Goal: Information Seeking & Learning: Learn about a topic

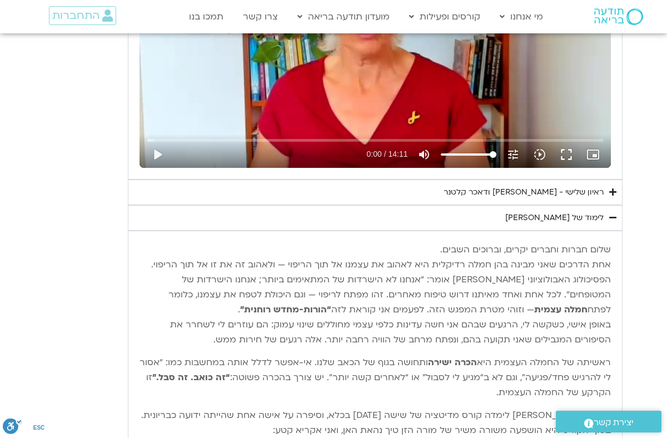
scroll to position [1076, 0]
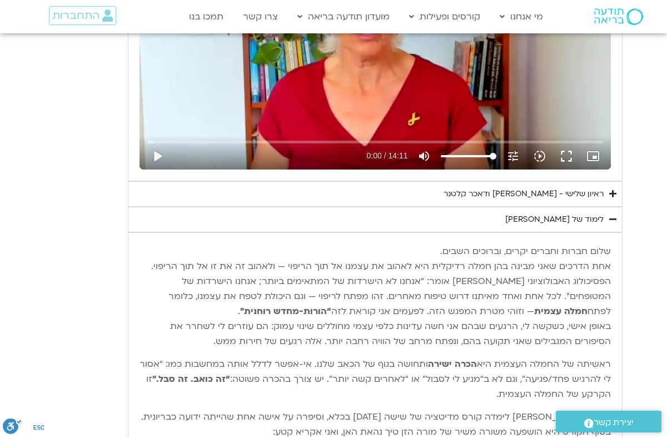
click at [363, 375] on p "ראשיתה של החמלה העצמית היא הכרה ישירה ותחושה בגוף של הכאב שלנו. אי-אפשר לדלל או…" at bounding box center [374, 379] width 471 height 45
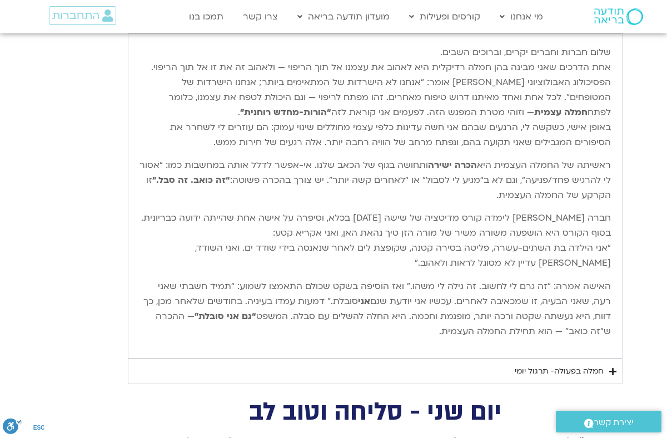
scroll to position [1276, 0]
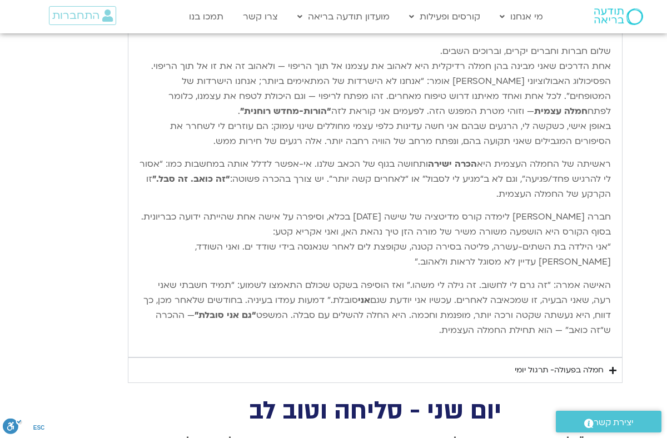
click at [535, 367] on div "חמלה בפעולה- תרגול יומי" at bounding box center [559, 369] width 89 height 13
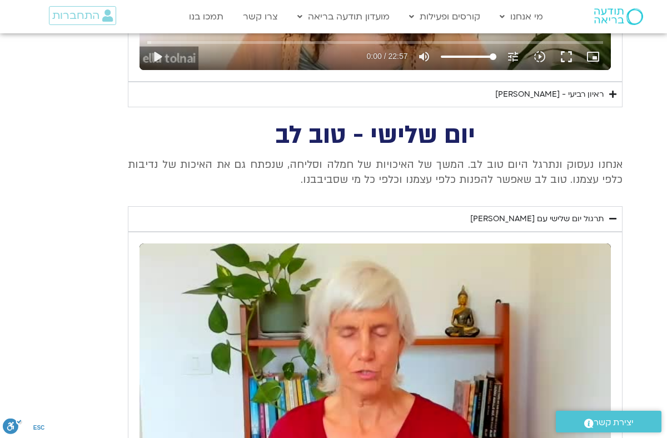
scroll to position [737, 0]
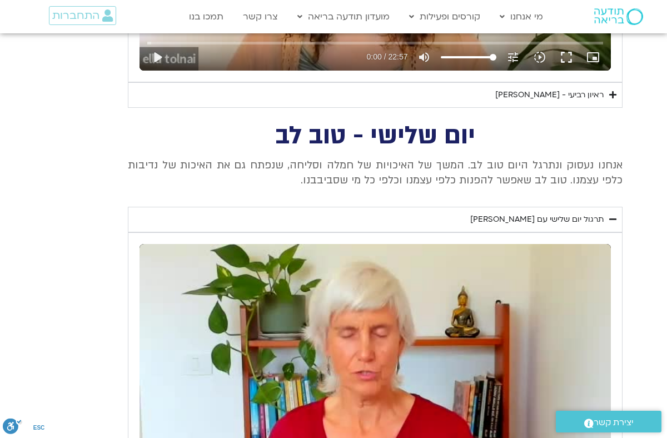
click at [131, 405] on div "נא להזין כתובת אימייל כדי לצפות בסרטון. אני מאשר/ת קבלת מידע למייל ולנייד צפייה…" at bounding box center [375, 376] width 495 height 288
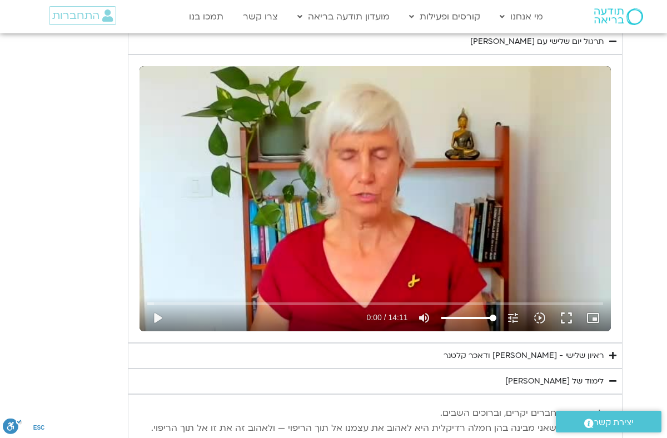
scroll to position [892, 0]
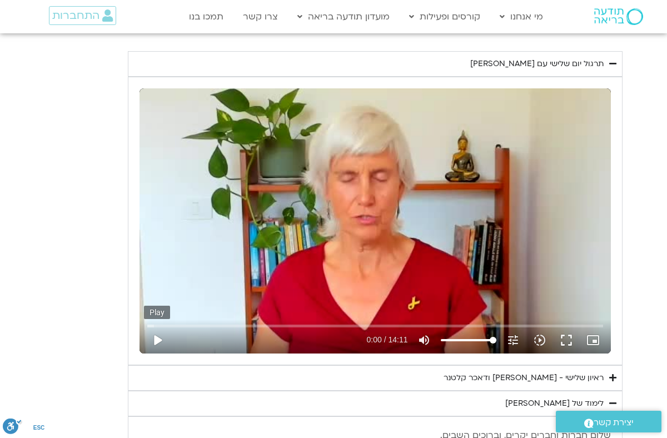
click at [156, 342] on button "play_arrow" at bounding box center [157, 340] width 27 height 27
click at [566, 340] on button "fullscreen" at bounding box center [566, 340] width 27 height 27
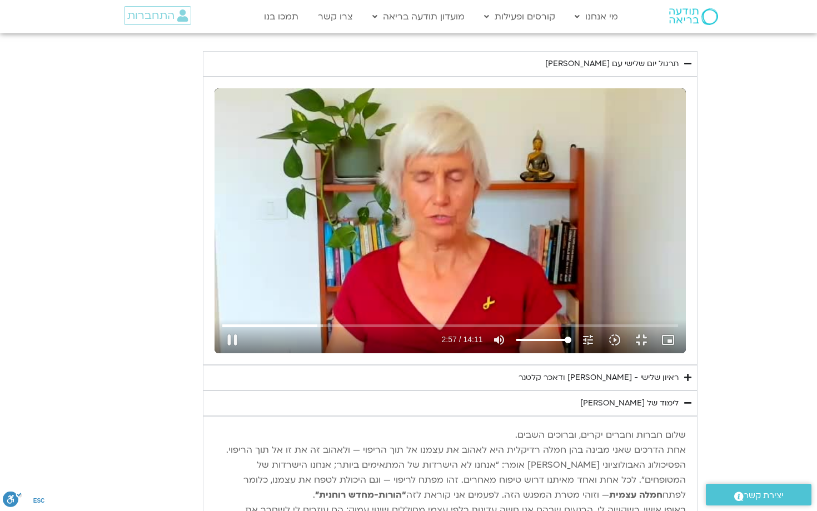
type input "177.922885"
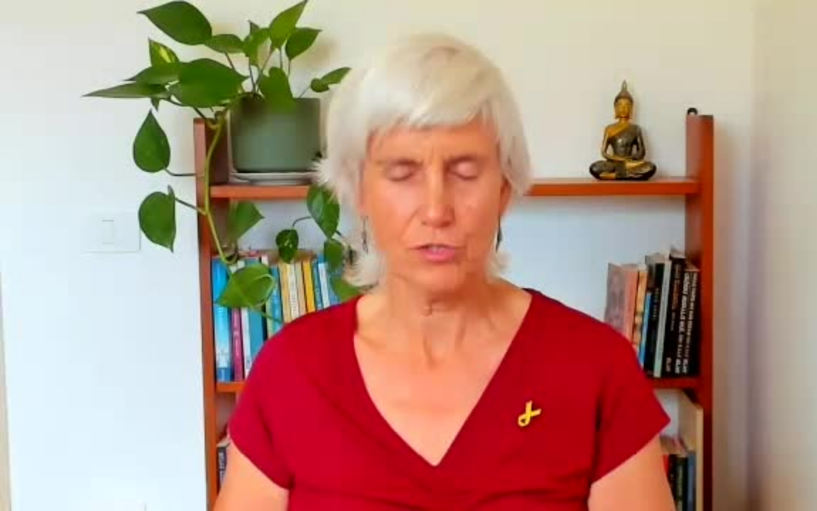
type input "1.247592"
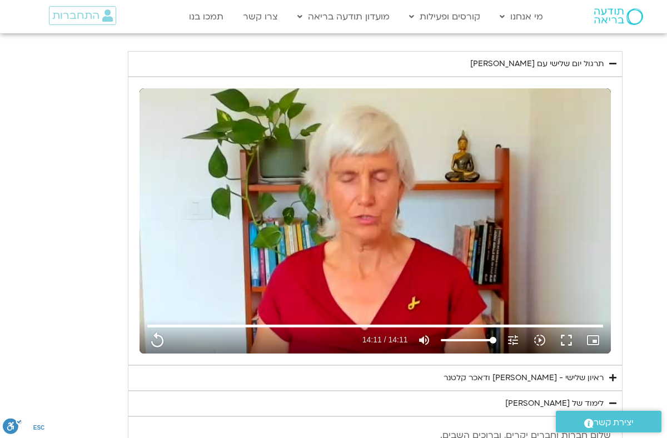
click at [497, 377] on div "ראיון שלישי - [PERSON_NAME] ודאכר קלטנר" at bounding box center [523, 377] width 160 height 13
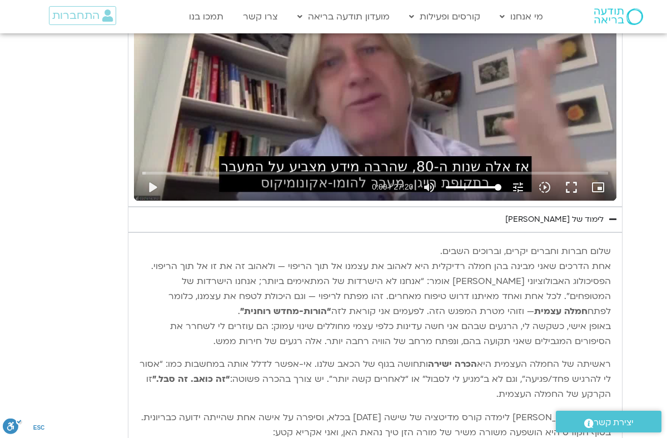
scroll to position [1360, 0]
click at [156, 186] on button "play_arrow" at bounding box center [152, 186] width 27 height 27
type input "851.4"
type input "0.008761"
type input "851.4"
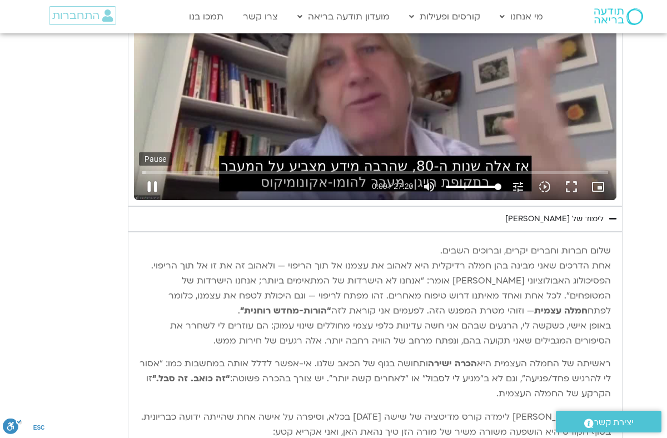
type input "0.091477"
type input "851.4"
type input "0.220365"
type input "851.4"
type input "0.34667"
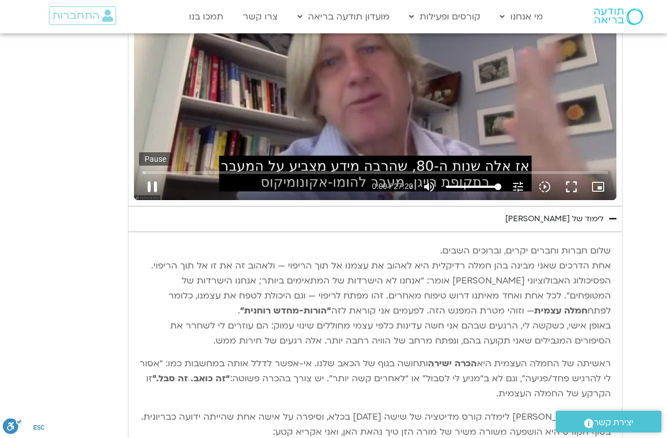
type input "851.4"
type input "0.472215"
type input "851.4"
type input "0.597422"
type input "851.4"
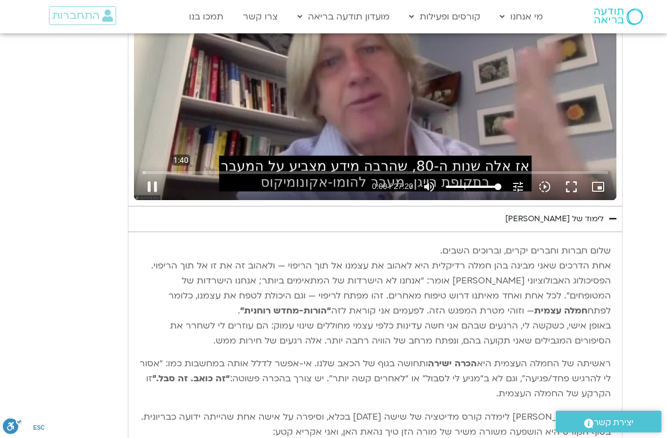
type input "0.819211"
type input "851.4"
type input "0.854432"
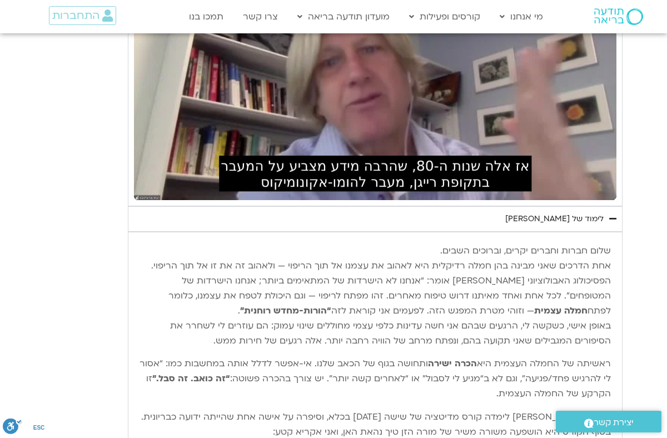
type input "851.4"
type input "1.719138"
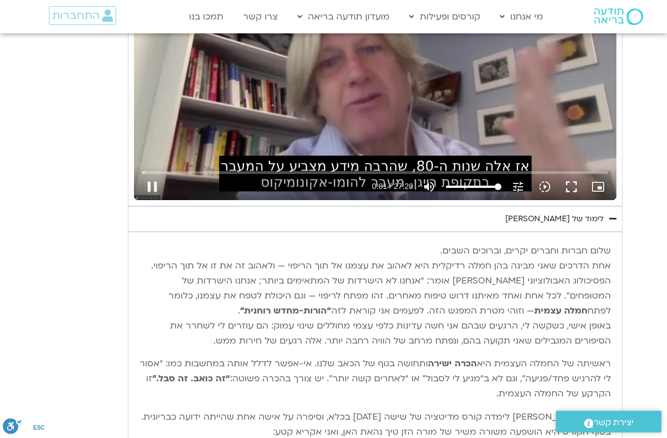
type input "851.4"
type input "1.851184"
type input "851.4"
type input "1.953234"
type input "851.4"
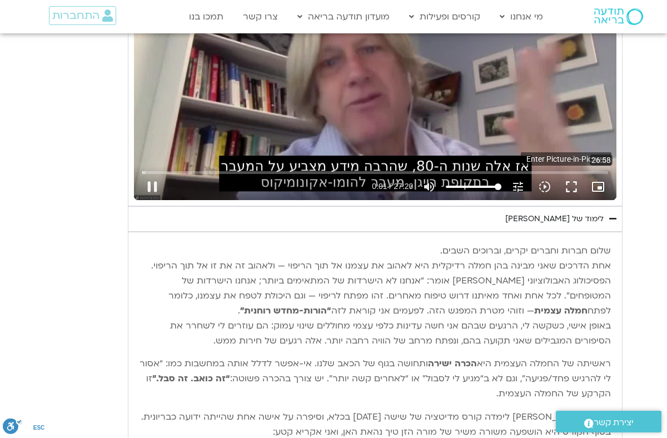
type input "2.084557"
type input "851.4"
type input "2.219016"
type input "851.4"
type input "2.241682"
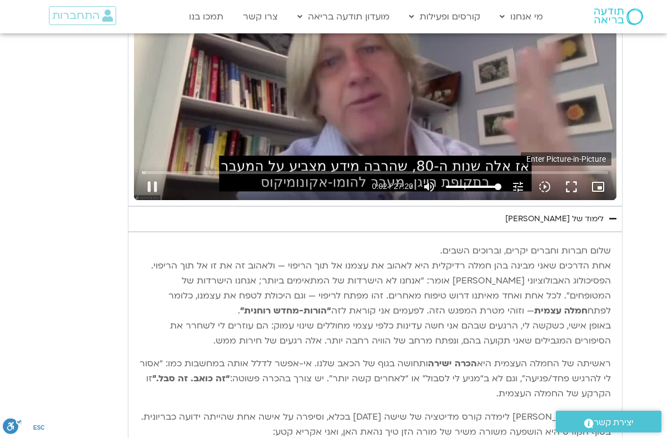
type input "851.4"
type input "2.36839"
type input "851.4"
type input "2.585579"
type input "851.4"
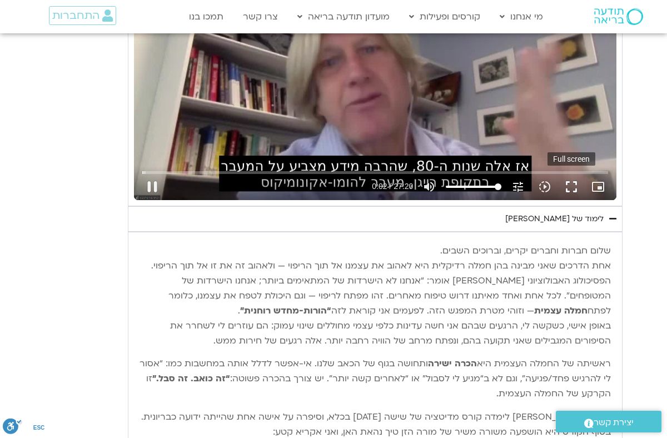
type input "2.718427"
type input "851.4"
type input "2.851276"
type input "851.4"
type input "2.951283"
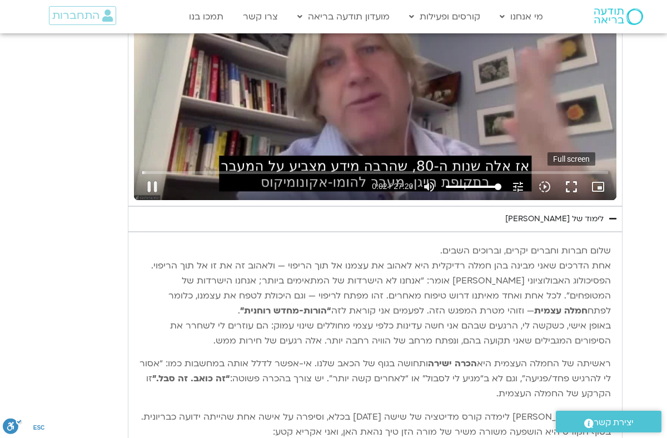
type input "851.4"
type input "3.003847"
type input "851.4"
type input "3.130632"
type input "851.4"
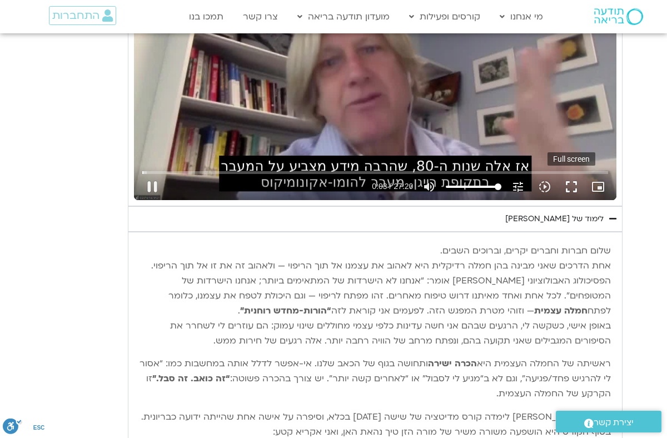
type input "3.256441"
click at [572, 188] on button "fullscreen" at bounding box center [571, 186] width 27 height 27
type input "851.4"
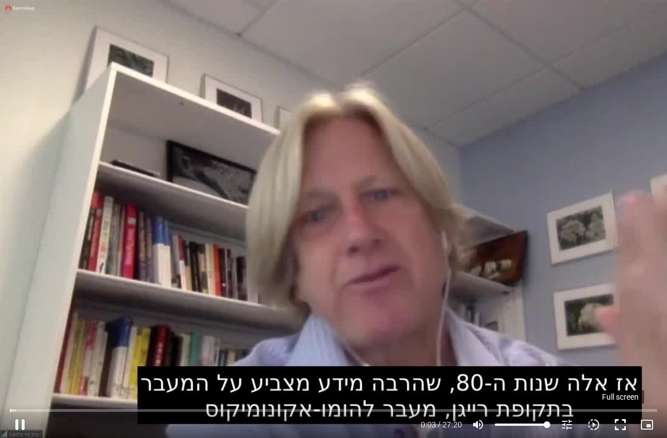
type input "3.382978"
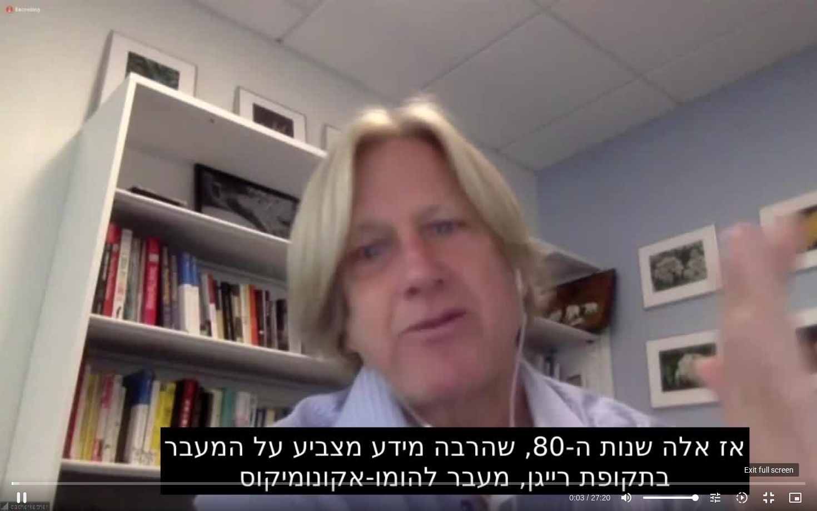
type input "851.4"
type input "3.508171"
type input "851.4"
type input "3.63357"
type input "851.4"
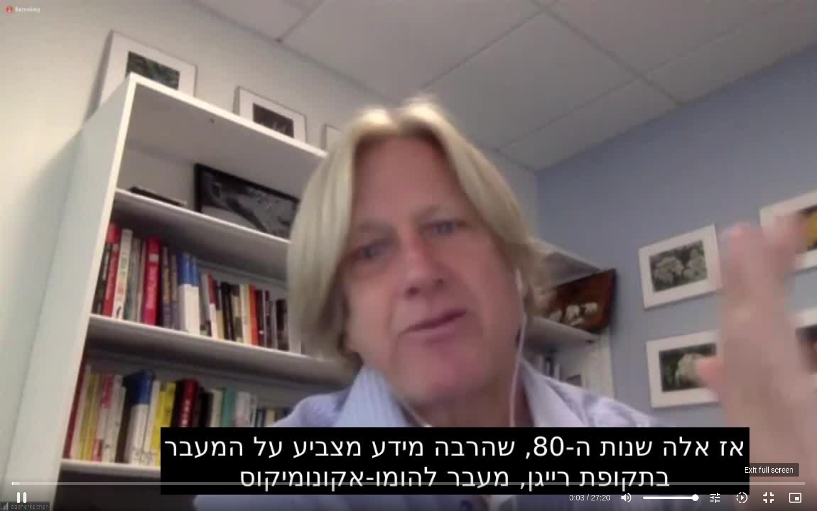
type input "3.759082"
type input "851.4"
type input "4.003697"
type input "851.4"
type input "4.1033"
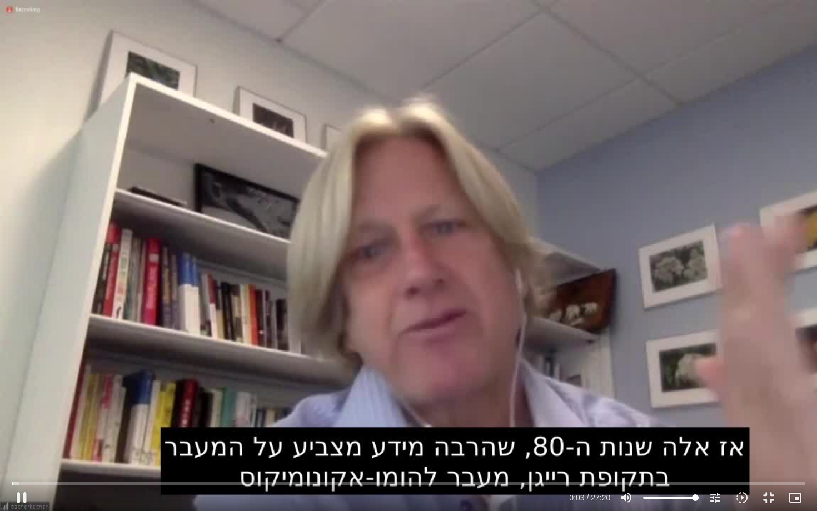
type input "851.4"
type input "4.234125"
type input "851.4"
type input "4.304202"
type input "851.4"
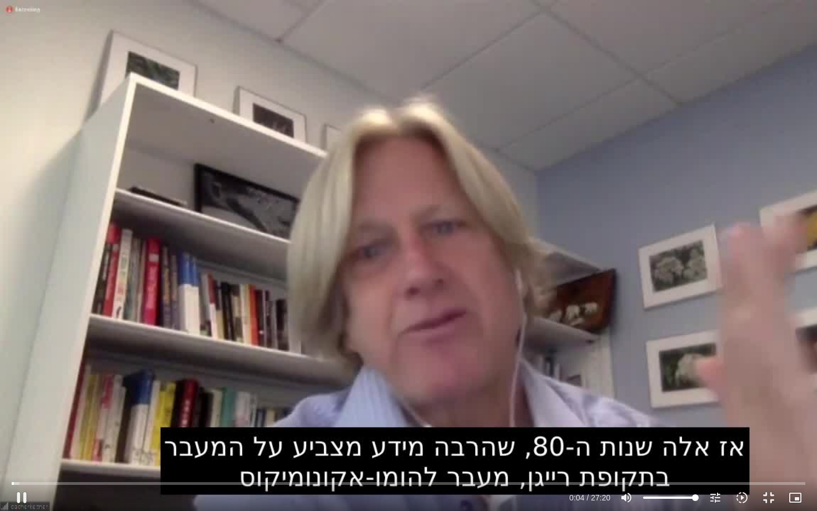
type input "4.400344"
type input "851.4"
type input "4.525494"
type input "851.4"
type input "4.650846"
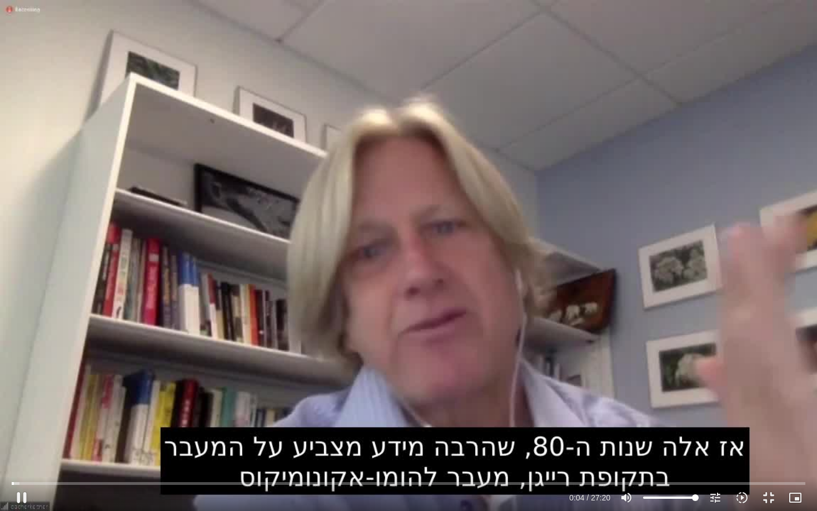
type input "851.4"
type input "4.779346"
type input "851.4"
type input "4.913578"
type input "851.4"
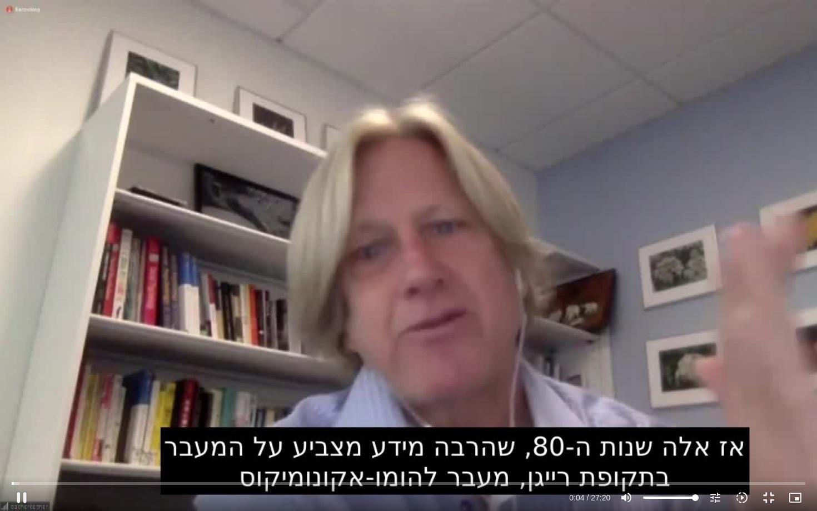
type input "5.040652"
type input "851.4"
type input "5.166799"
type input "851.4"
type input "5.293412"
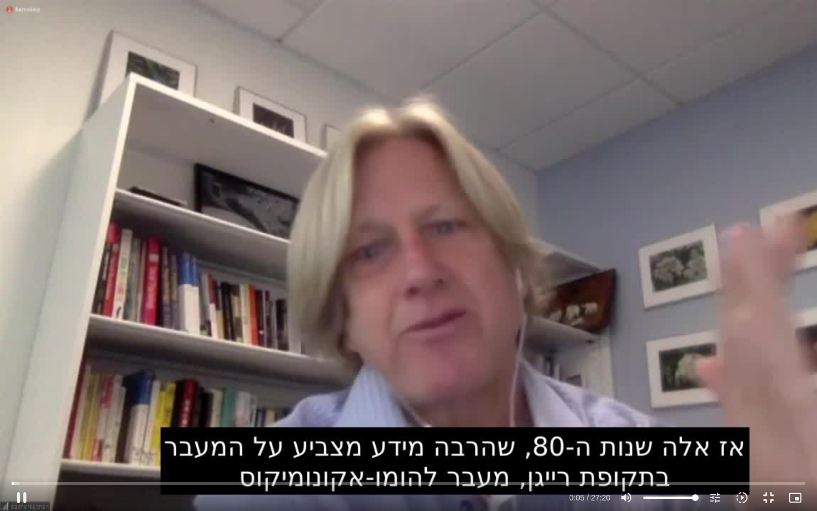
type input "851.4"
type input "5.41901"
type input "851.4"
type input "5.545807"
type input "851.4"
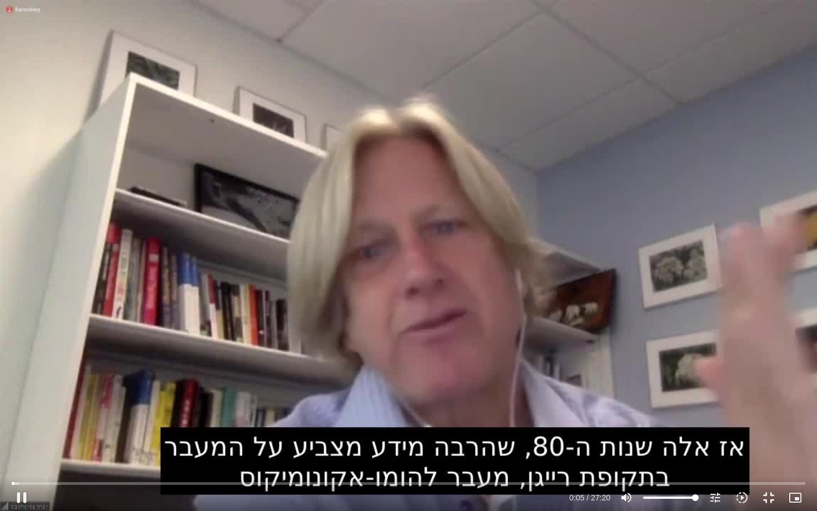
type input "5.675445"
type input "851.4"
type input "5.811628"
type input "851.4"
type input "5.939334"
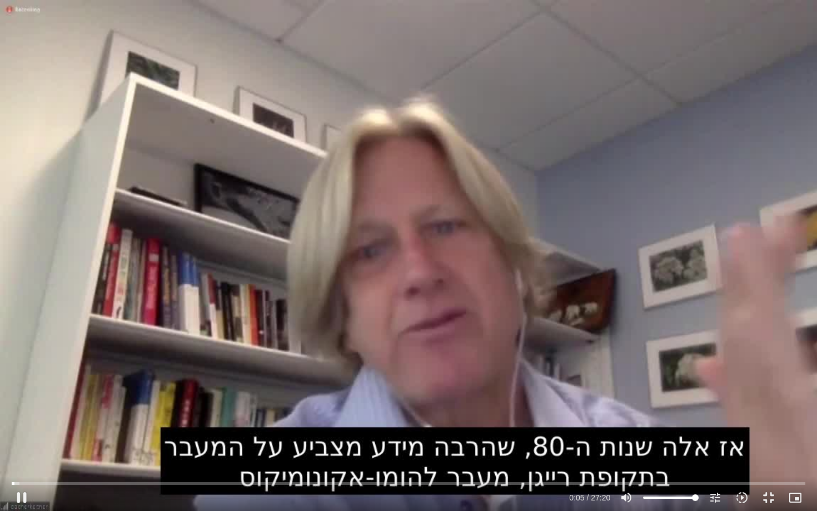
type input "851.4"
type input "6.06587"
type input "851.4"
type input "6.192626"
type input "851.4"
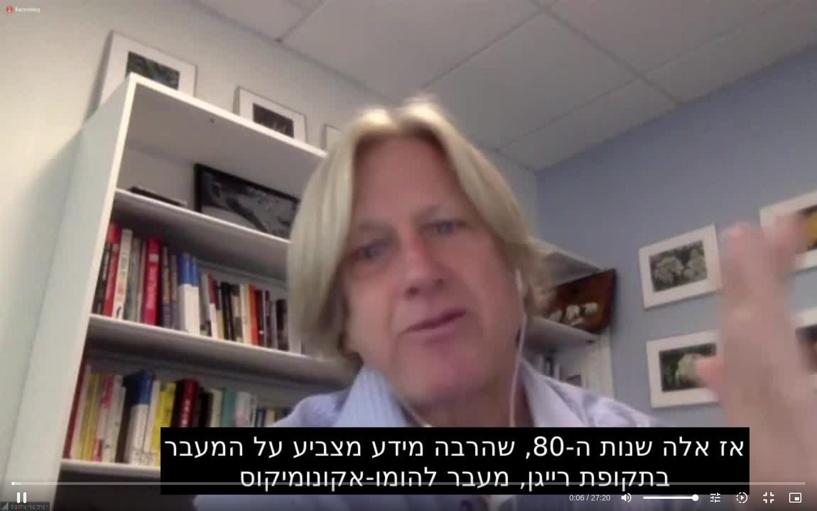
type input "6.319392"
type input "851.4"
type input "6.444732"
type input "851.4"
type input "6.572777"
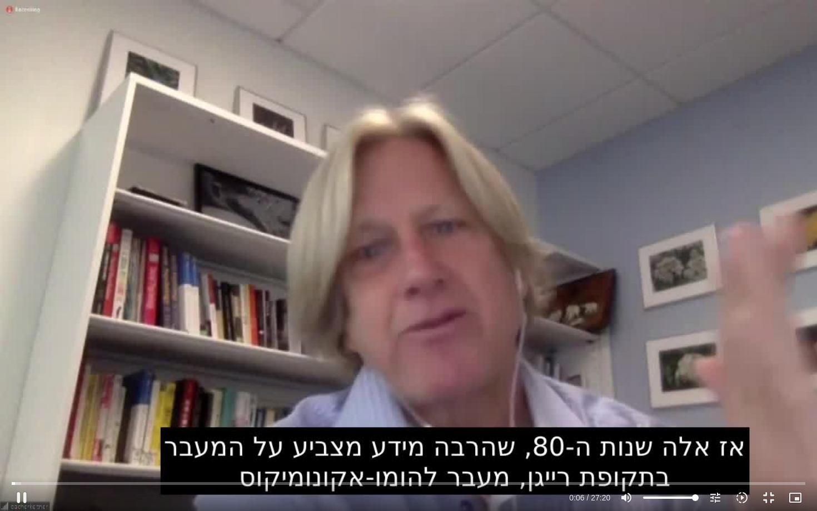
type input "851.4"
type input "6.699022"
type input "851.4"
type input "6.825683"
type input "851.4"
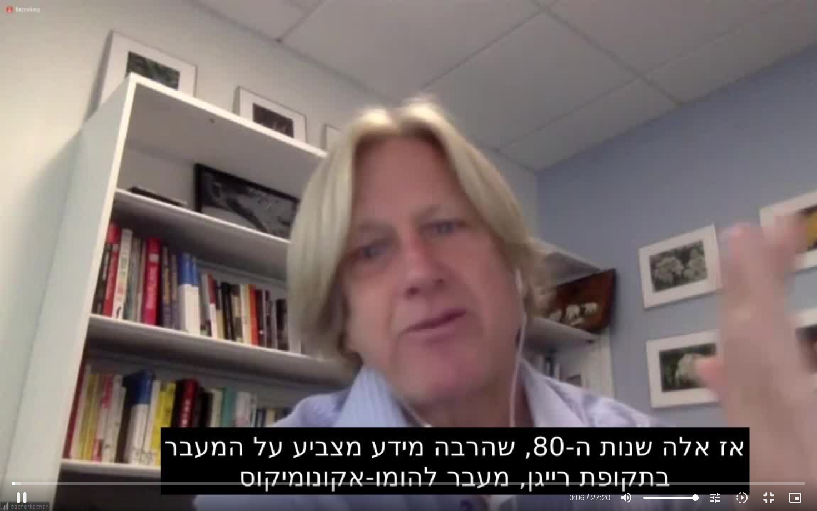
type input "6.95225"
type input "851.4"
type input "7.078198"
type input "851.4"
type input "7.205958"
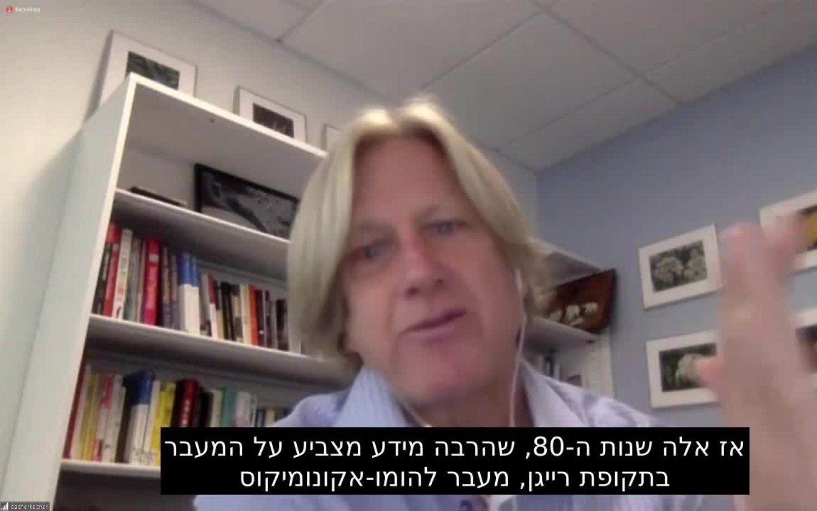
type input "851.4"
type input "880.804348"
type input "851.4"
type input "880.935638"
type input "851.4"
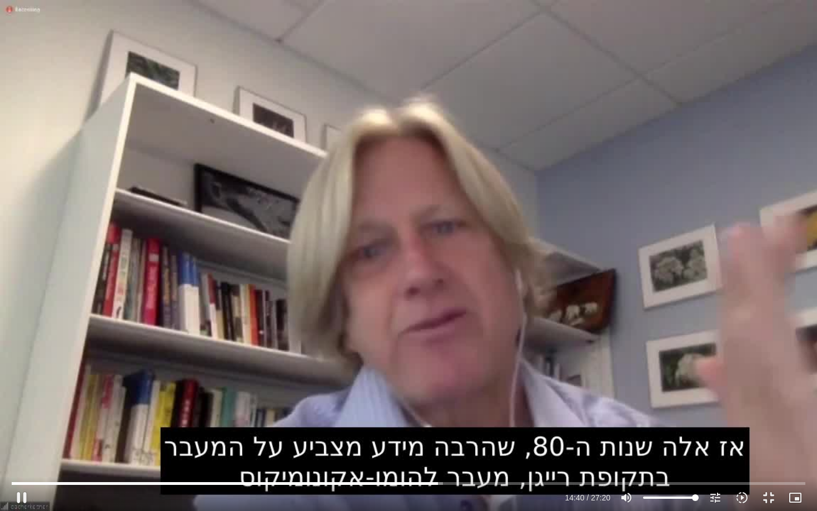
type input "880.984684"
type input "851.4"
type input "881.110992"
type input "851.4"
type input "881.242998"
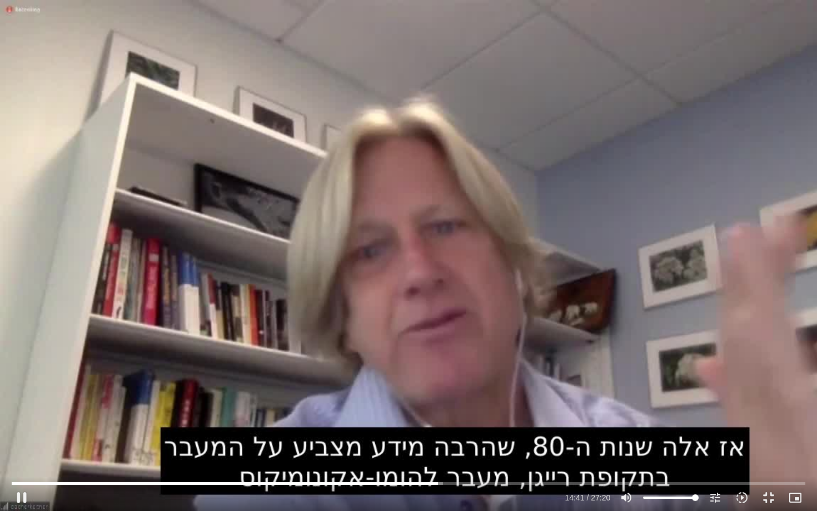
type input "851.4"
type input "881.371229"
type input "851.4"
type input "881.497768"
type input "851.4"
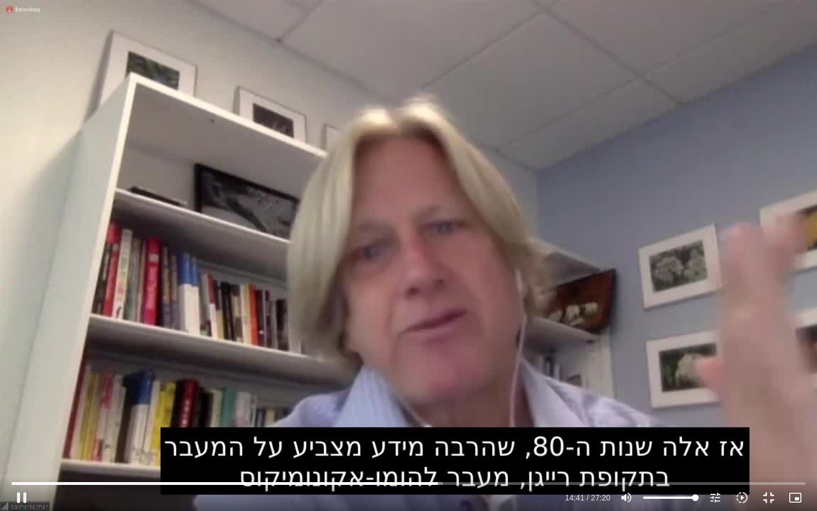
type input "881.624678"
type input "851.4"
type input "881.751107"
type input "851.4"
type input "881.87641"
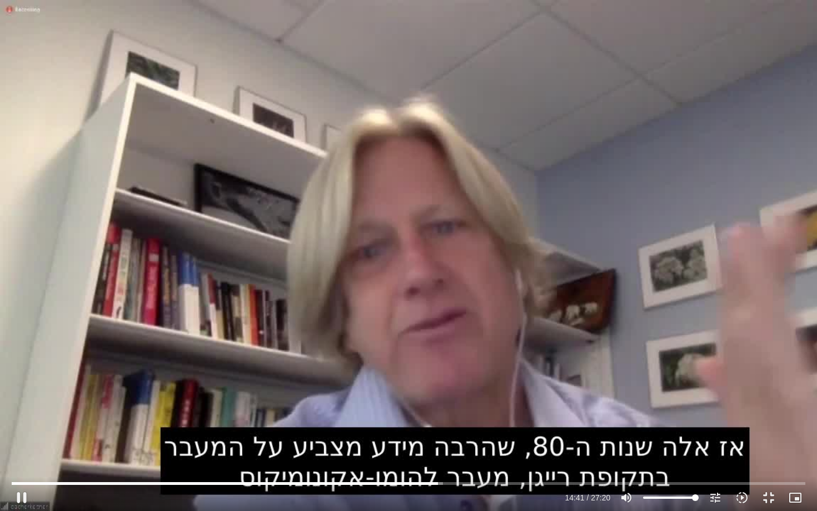
type input "851.4"
type input "882.004187"
type input "851.4"
type input "882.130476"
type input "851.4"
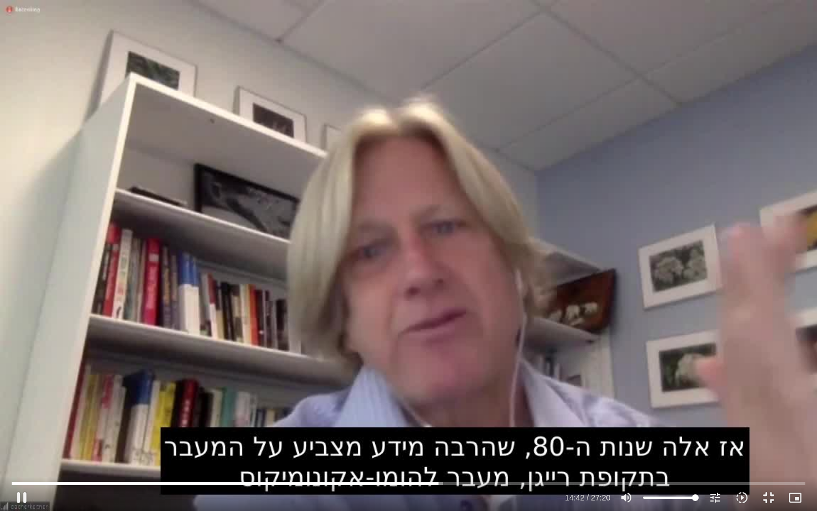
type input "882.256842"
type input "851.4"
type input "882.383634"
type input "851.4"
type input "882.508692"
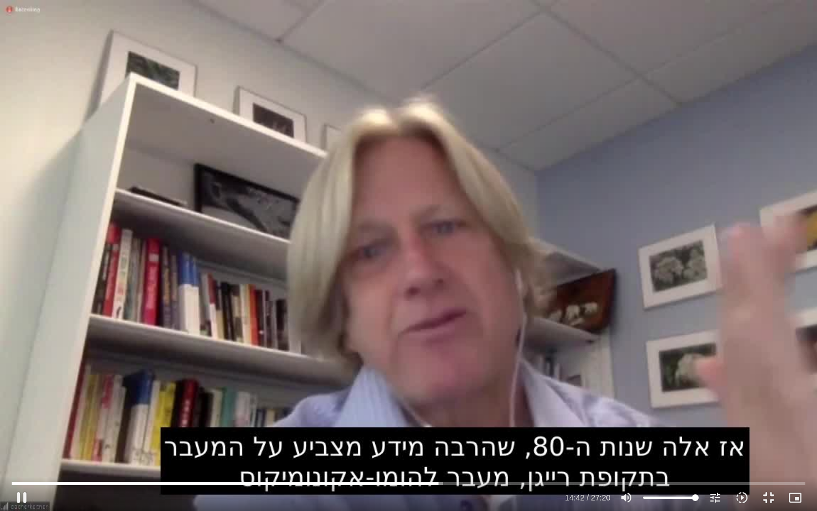
type input "851.4"
type input "882.635998"
type input "851.4"
type input "882.761994"
type input "851.4"
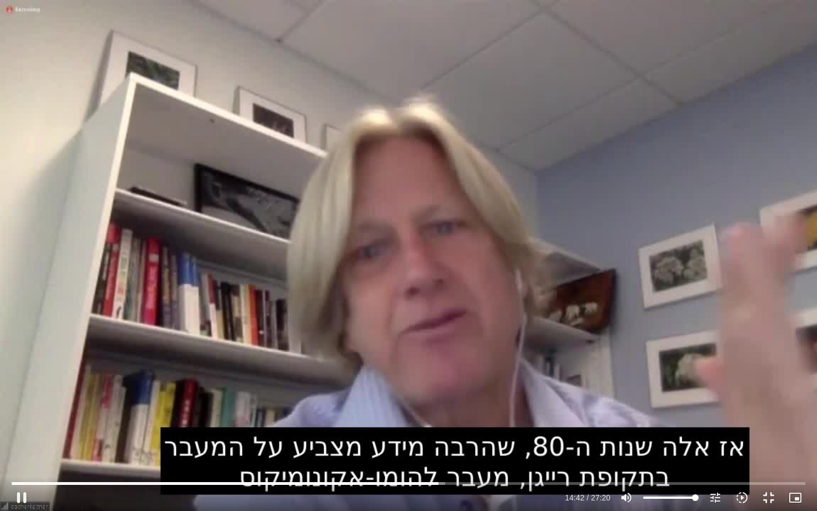
type input "882.888326"
type input "851.4"
type input "883.013889"
type input "851.4"
type input "883.142225"
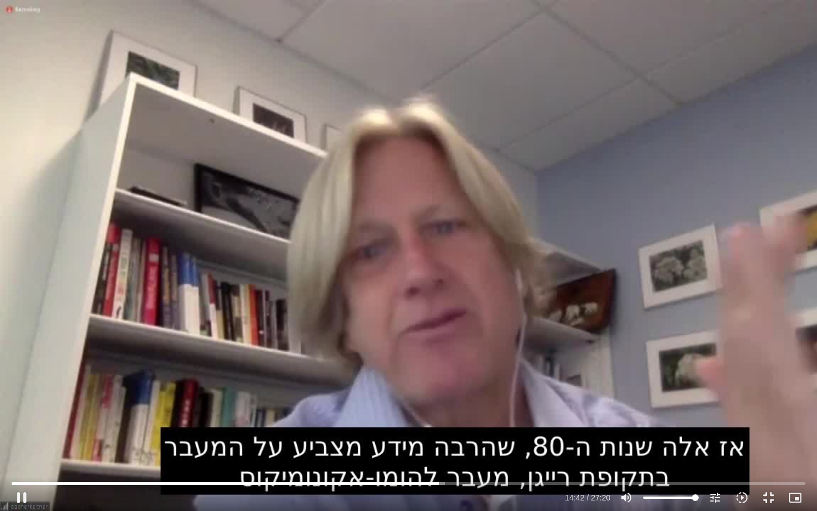
type input "851.4"
type input "883.271441"
type input "851.4"
type input "883.398482"
type input "851.4"
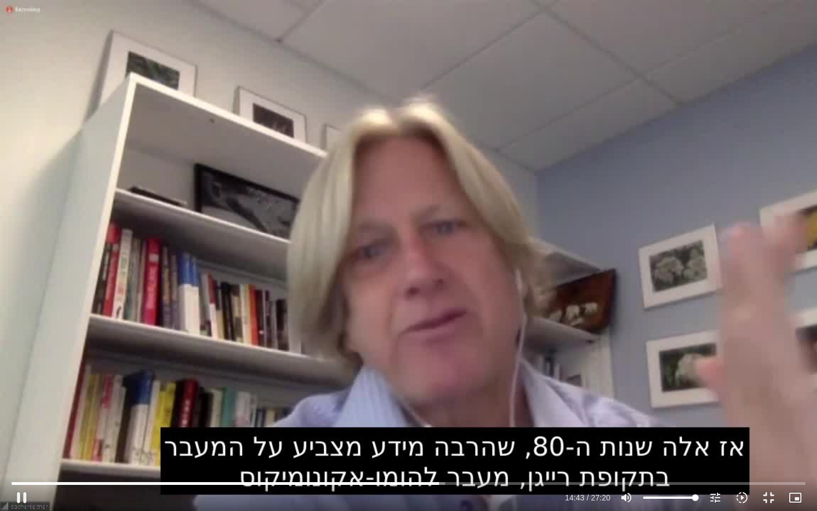
type input "883.525096"
type input "851.4"
type input "883.651911"
type input "851.4"
type input "883.777788"
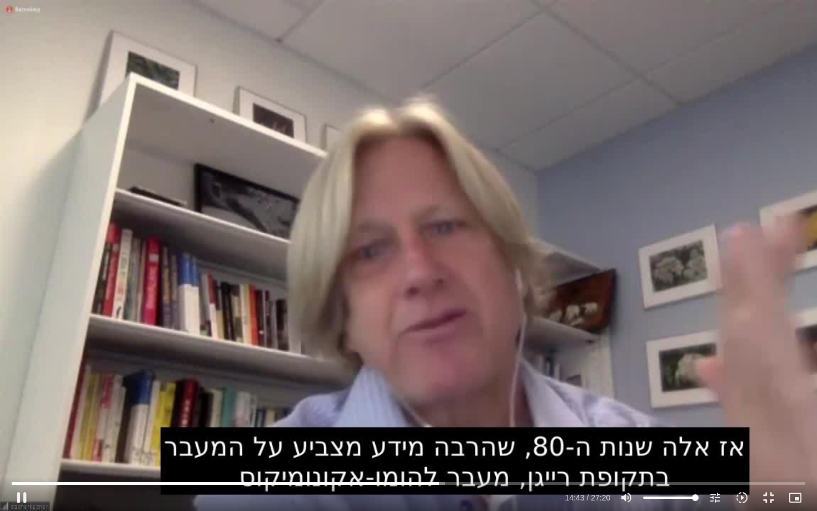
type input "851.4"
type input "883.910143"
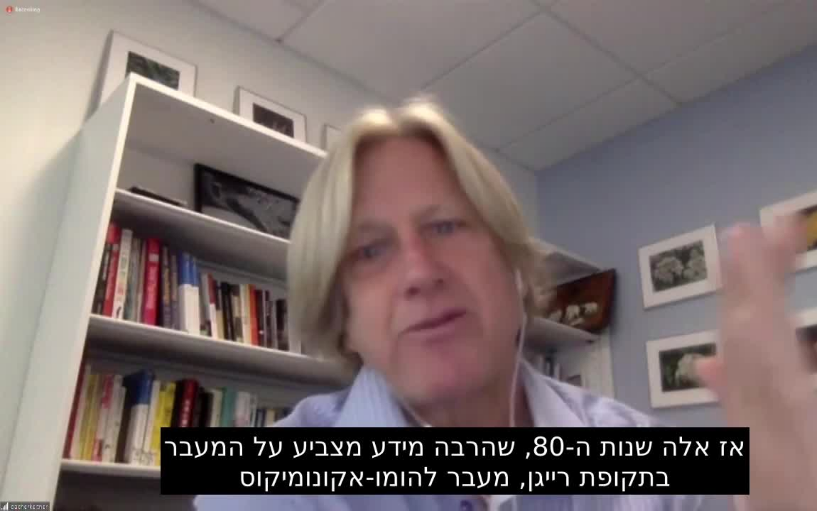
type input "851.4"
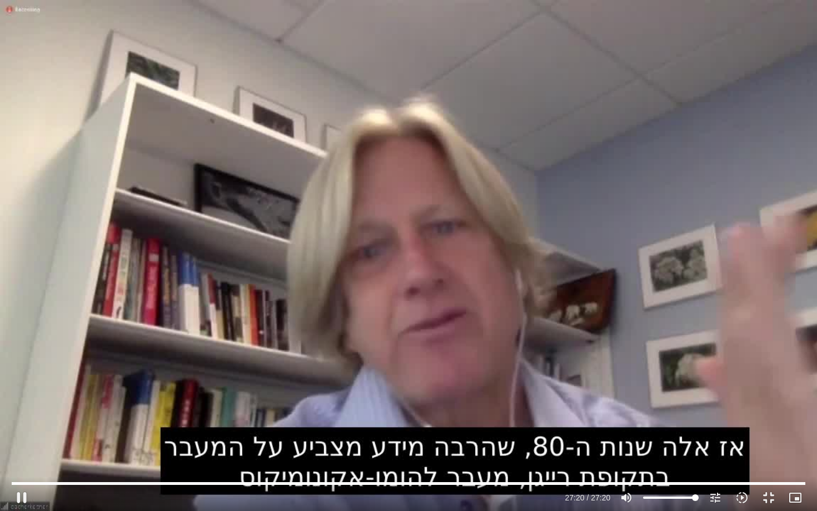
type input "1640.5"
type input "851.4"
type input "1640.5"
type input "851.4"
type input "1640.5"
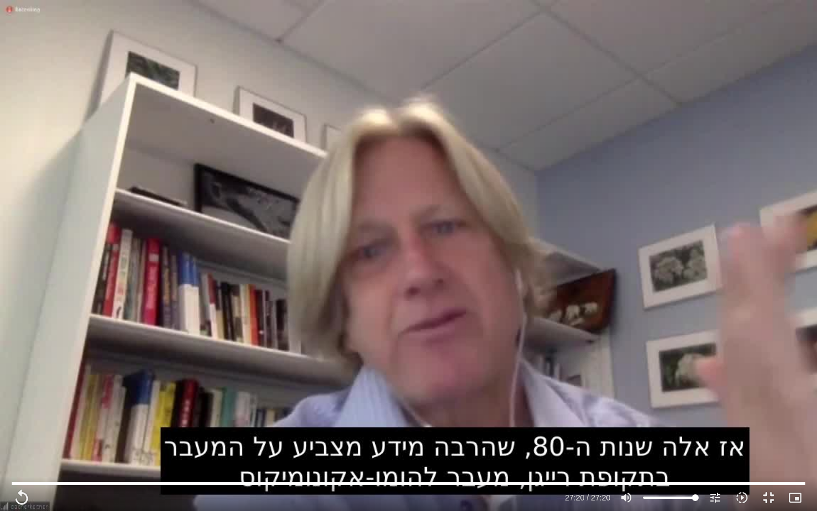
type input "851.4"
type input "1640.5"
type input "851.4"
type input "1640.5"
type input "851.4"
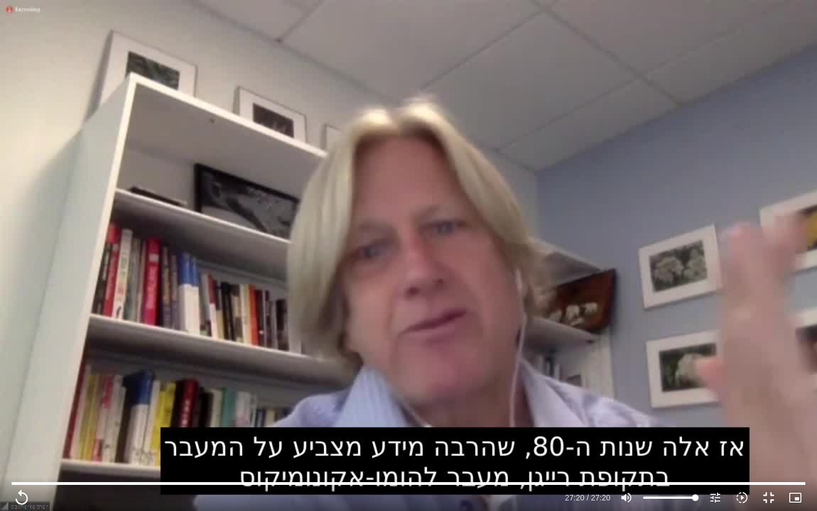
type input "1640.5"
type input "851.4"
type input "1640.5"
type input "851.4"
type input "1640.5"
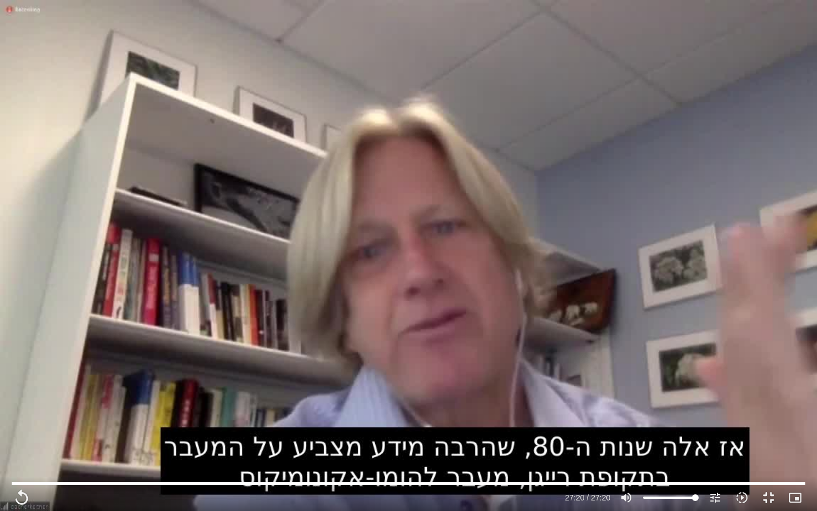
type input "851.4"
type input "1640.5"
type input "851.4"
type input "1640.5"
type input "851.4"
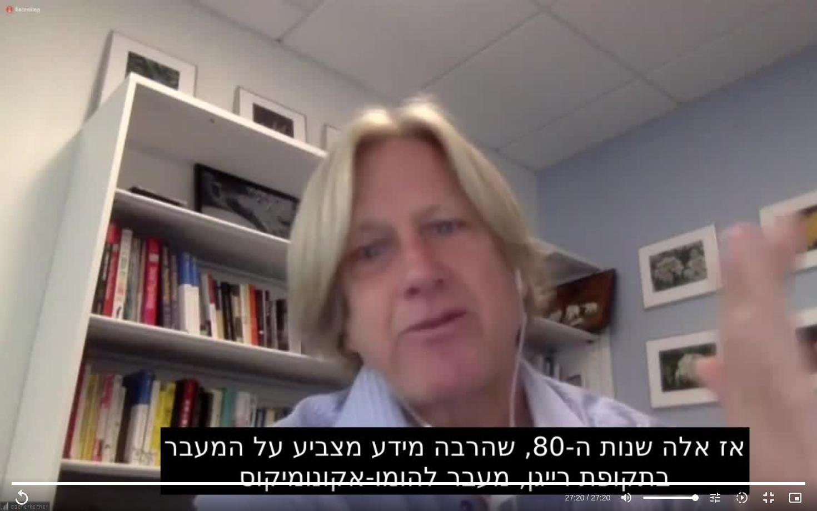
type input "1640.5"
type input "851.4"
type input "1640.5"
type input "851.4"
type input "1640.5"
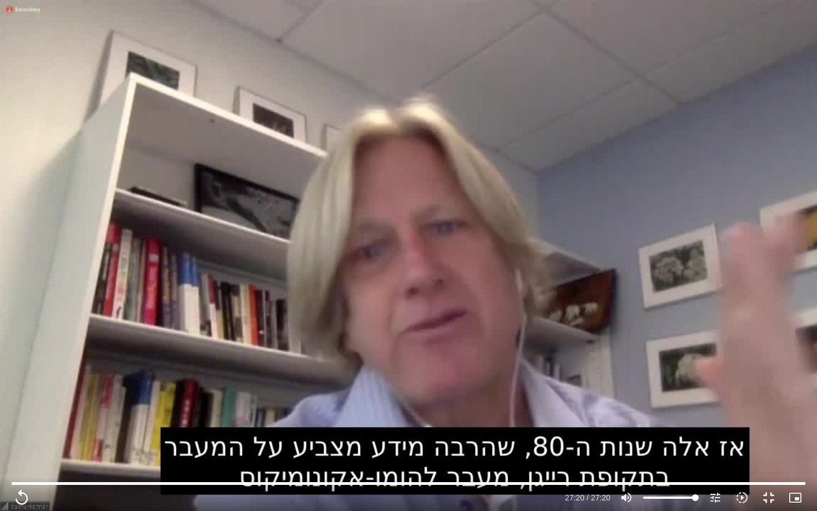
type input "851.4"
type input "1640.5"
type input "851.4"
type input "1640.5"
type input "851.4"
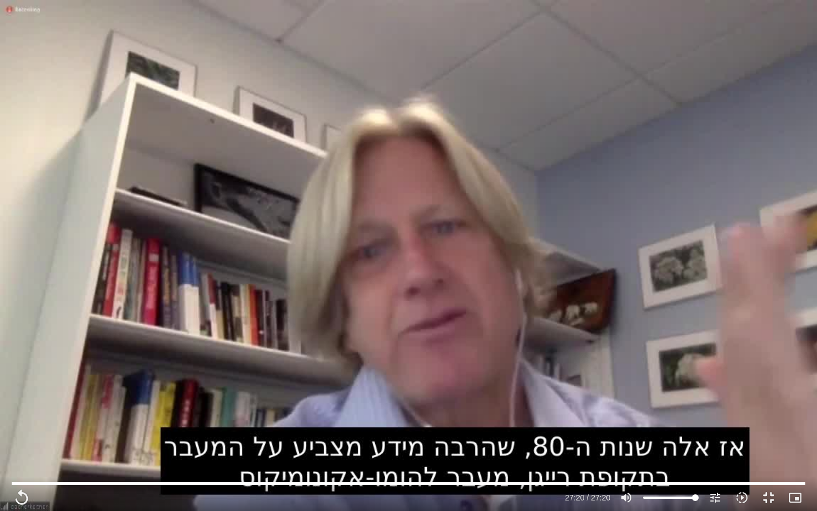
type input "1640.5"
type input "851.4"
type input "1640.5"
type input "851.4"
type input "1640.5"
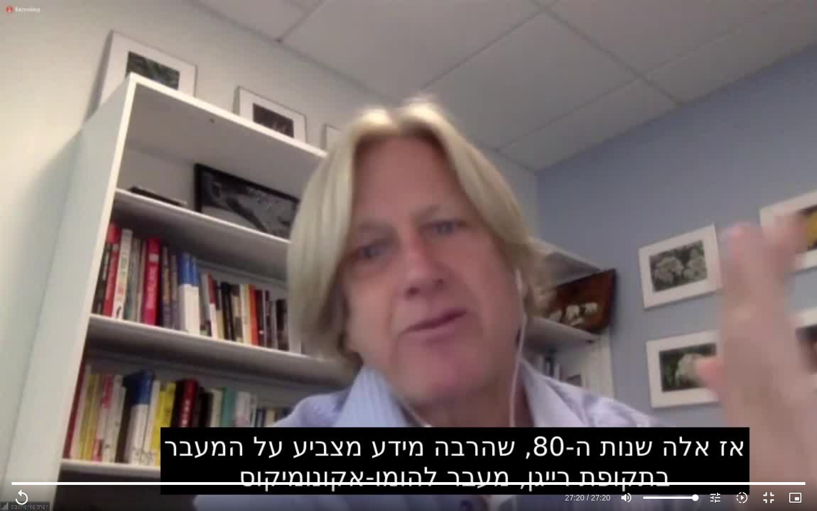
type input "851.4"
type input "1640.5"
type input "851.4"
type input "1640.5"
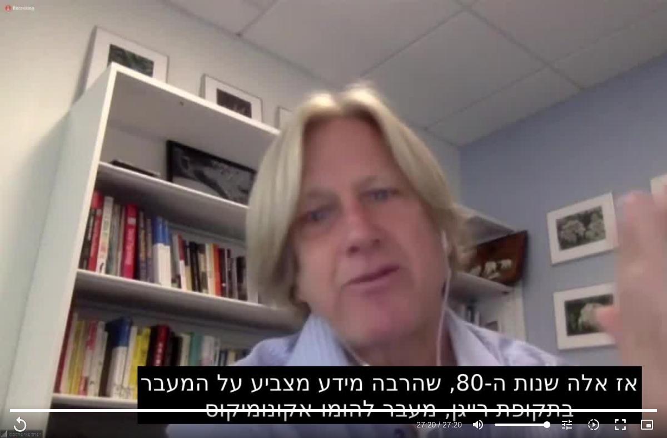
scroll to position [560, 0]
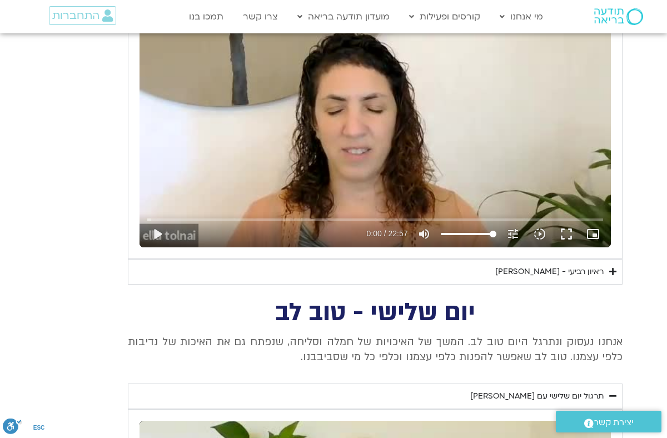
click at [495, 271] on div "ראיון רביעי - [PERSON_NAME]" at bounding box center [549, 271] width 108 height 13
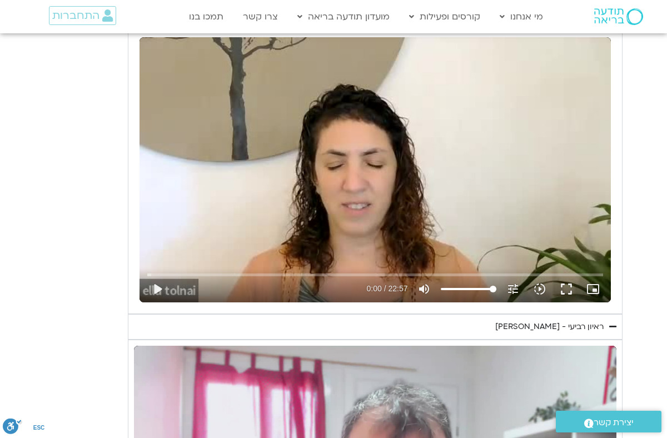
scroll to position [505, 0]
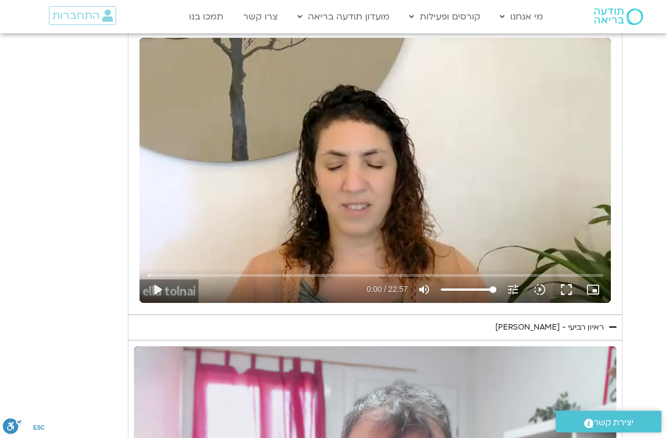
click at [125, 351] on div "יום רביעי - פחד השבוע שלנו מתחיל מהבסיס, תרגול של חמלה עצמית – נוכחת וקשובה בתו…" at bounding box center [333, 295] width 578 height 657
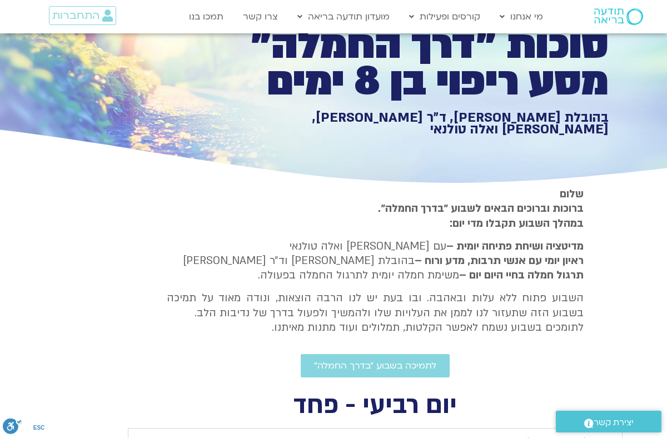
scroll to position [60, 0]
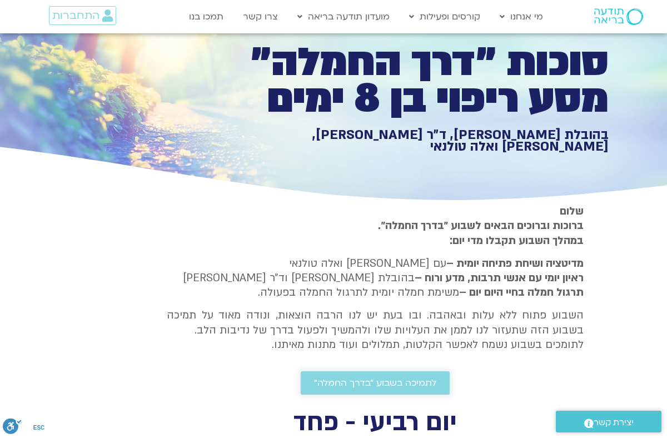
click at [360, 384] on span "לתמיכה בשבוע ״בדרך החמלה״" at bounding box center [375, 383] width 122 height 10
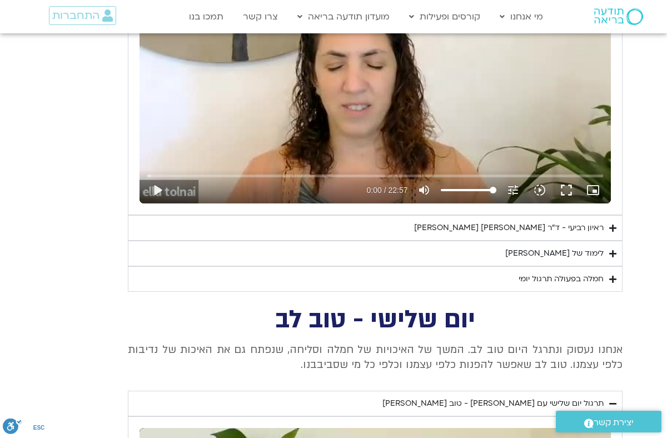
scroll to position [1016, 0]
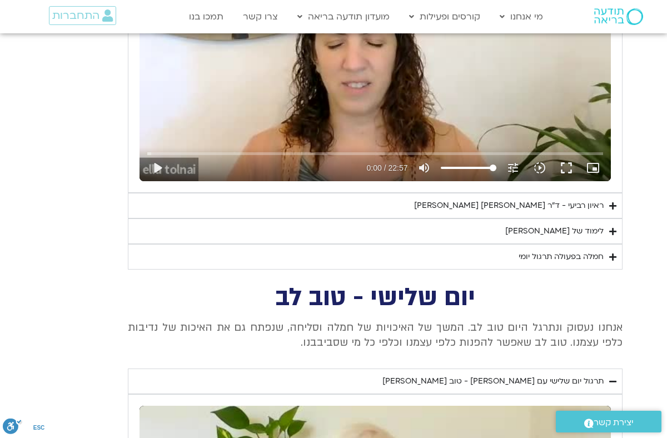
click at [560, 235] on div "לימוד של [PERSON_NAME]" at bounding box center [554, 230] width 98 height 13
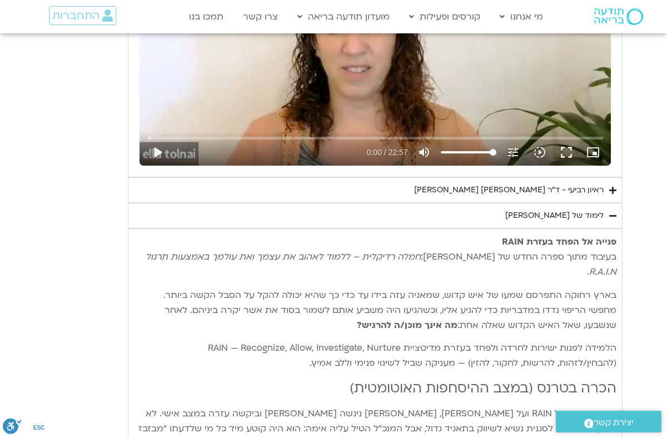
scroll to position [1028, 0]
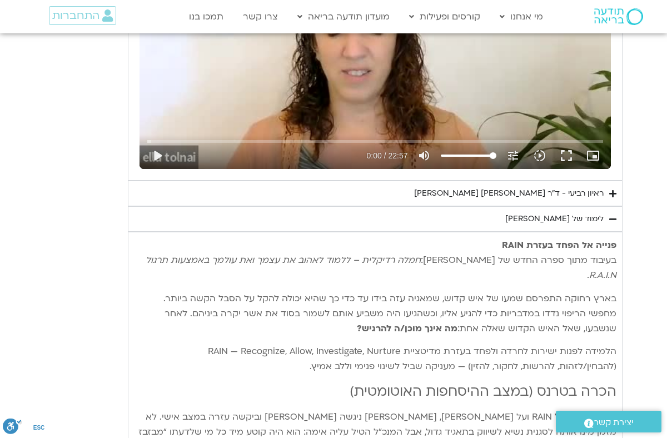
click at [498, 265] on p "פנייה אל הפחד בעזרת RAIN בעיבוד מתוך ספרה החדש של טארה: חמלה רדיקלית – ללמוד לא…" at bounding box center [375, 260] width 482 height 45
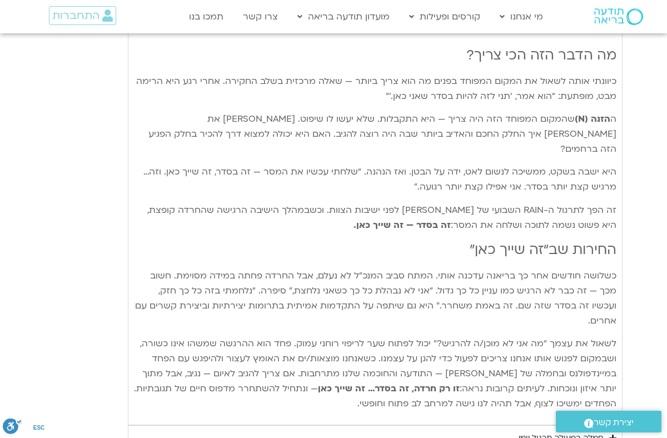
scroll to position [1695, 0]
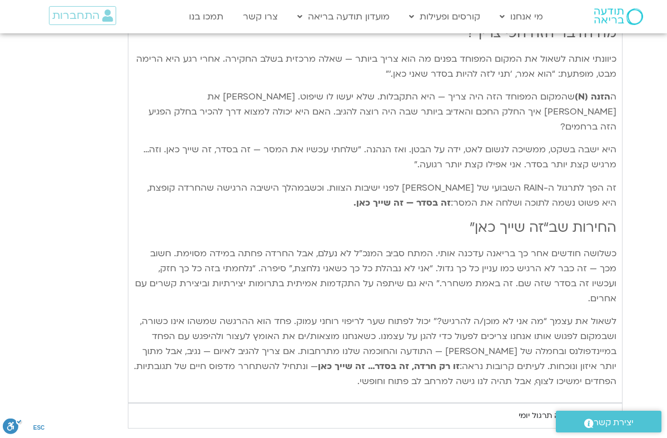
click at [558, 409] on div "חמלה בפעולה תרגול יומי" at bounding box center [560, 415] width 85 height 13
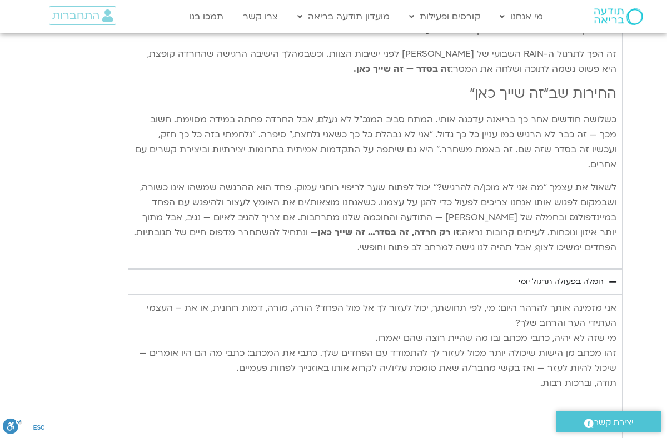
scroll to position [1831, 0]
